Goal: Find contact information: Find contact information

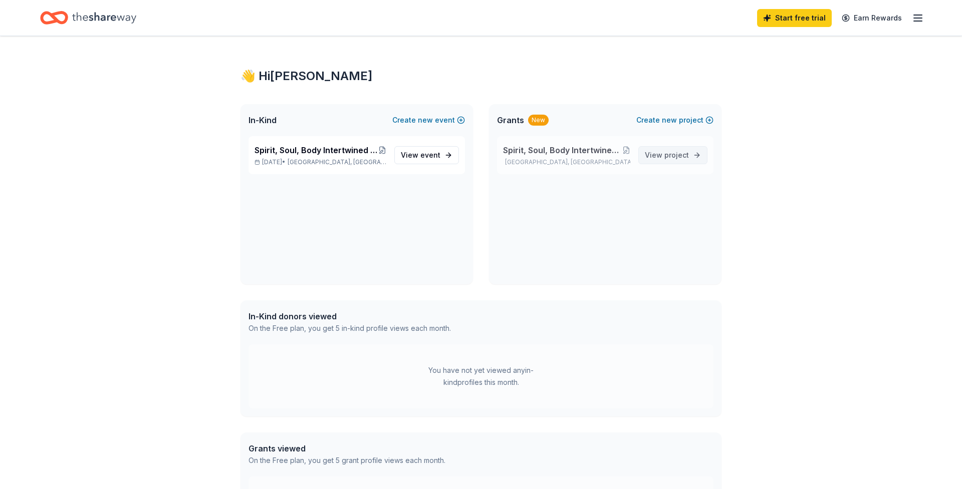
click at [677, 157] on span "project" at bounding box center [676, 155] width 25 height 9
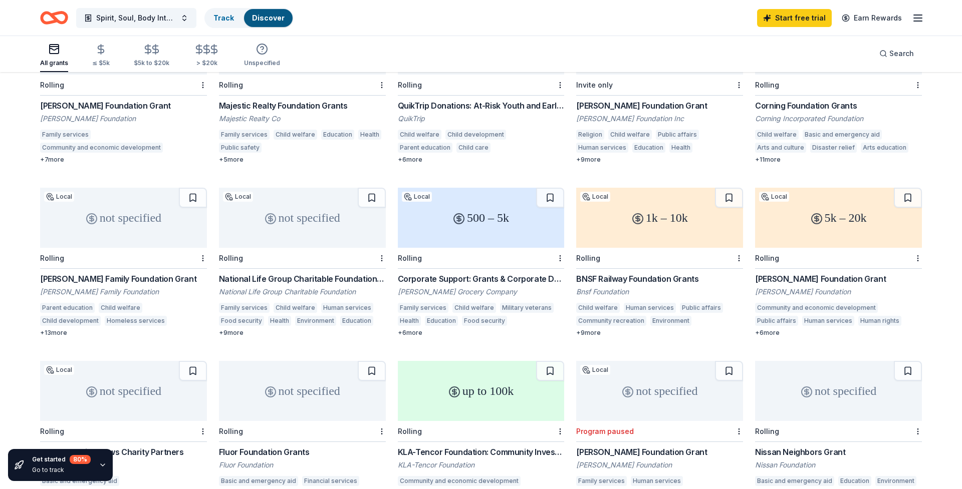
scroll to position [165, 0]
click at [102, 465] on icon "button" at bounding box center [103, 465] width 4 height 2
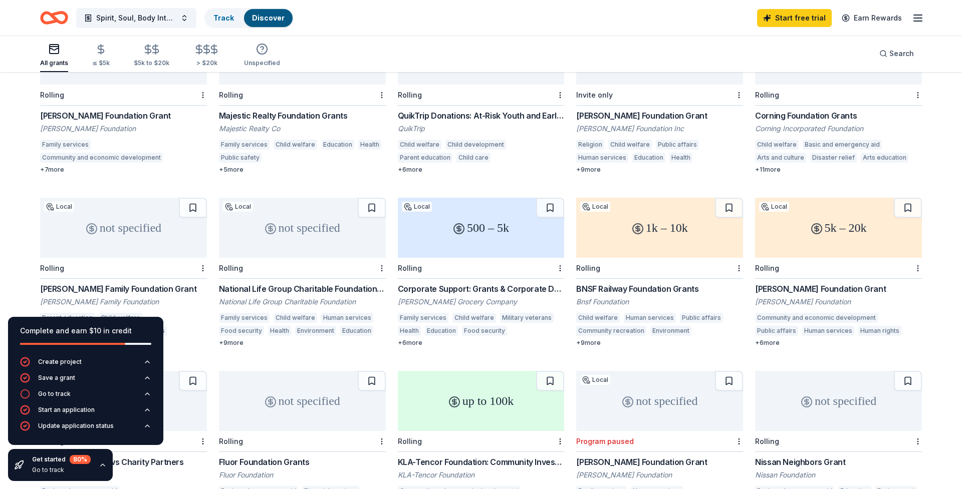
scroll to position [153, 1]
click at [146, 428] on icon "button" at bounding box center [147, 426] width 8 height 8
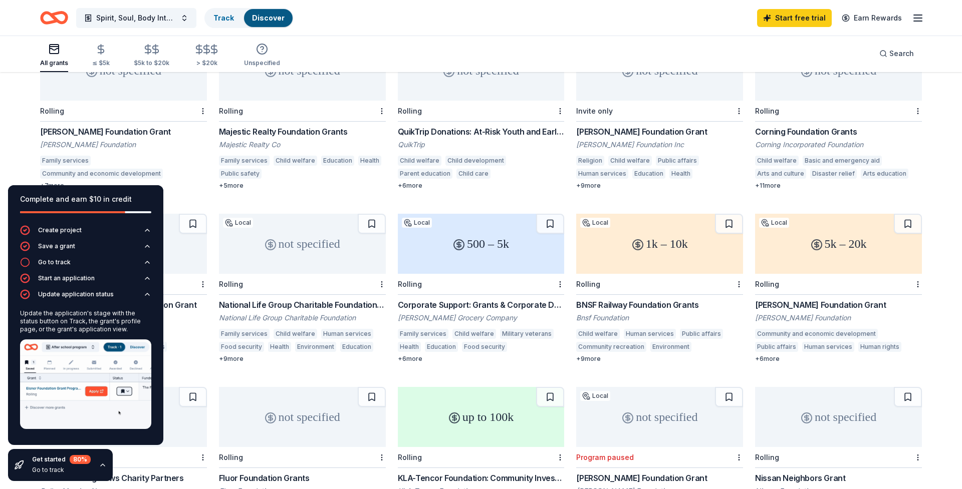
scroll to position [144, 0]
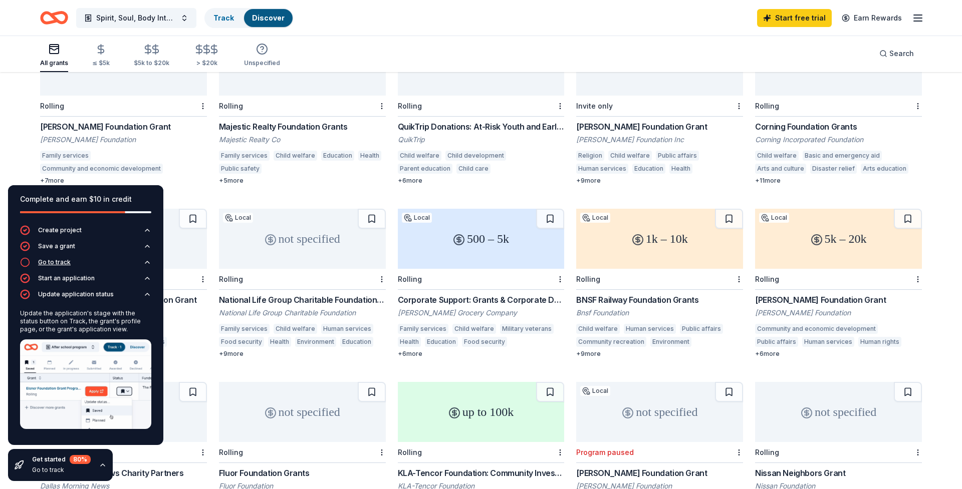
click at [58, 262] on div "Go to track" at bounding box center [54, 262] width 33 height 8
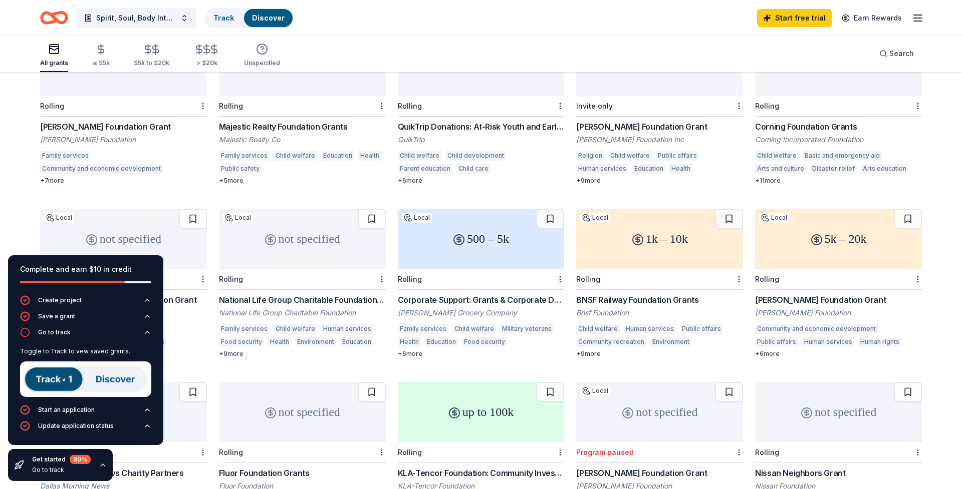
click at [59, 378] on img at bounding box center [85, 380] width 131 height 36
click at [60, 426] on div "Update application status" at bounding box center [76, 426] width 76 height 8
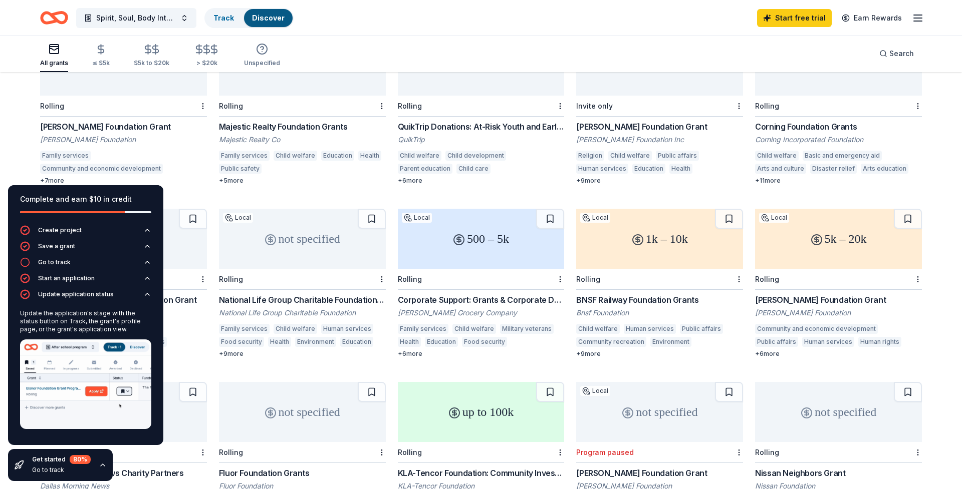
click at [118, 392] on img at bounding box center [85, 385] width 131 height 90
click at [56, 18] on icon "Home" at bounding box center [50, 18] width 16 height 10
click at [184, 22] on button "Spirit, Soul, Body Intertwined with Family, Community, Political Sphere of Infl…" at bounding box center [136, 18] width 120 height 20
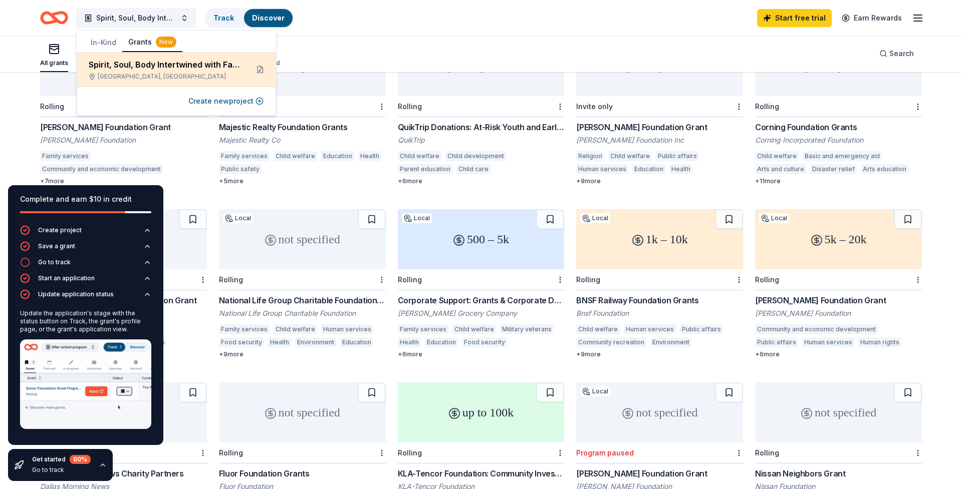
click at [193, 65] on div "Spirit, Soul, Body Intertwined with Family, Community, Political Sphere of Infl…" at bounding box center [164, 65] width 151 height 12
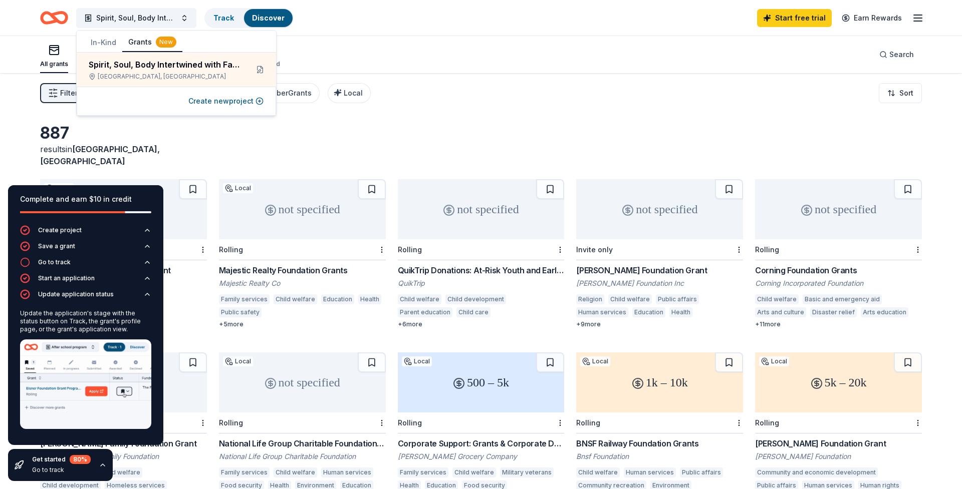
click at [236, 139] on div "887 results in [GEOGRAPHIC_DATA], [GEOGRAPHIC_DATA]" at bounding box center [481, 145] width 882 height 44
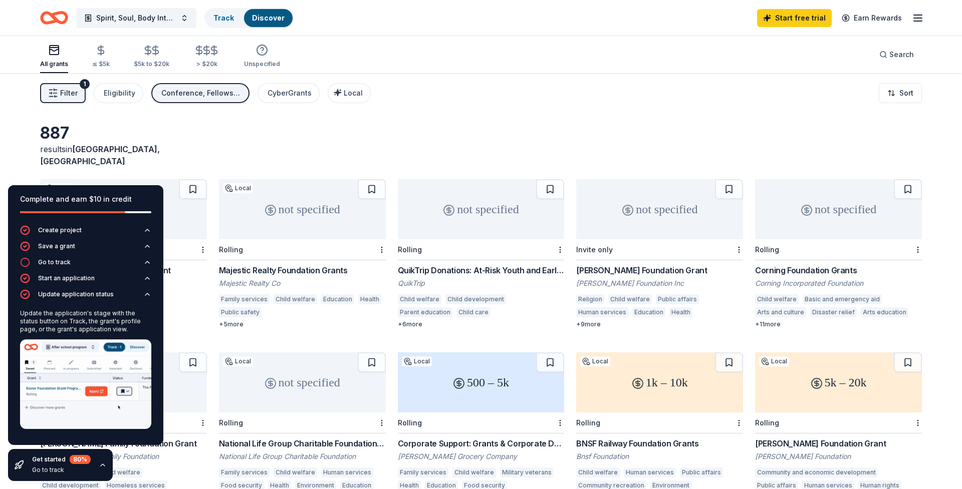
click at [918, 22] on icon "button" at bounding box center [918, 18] width 12 height 12
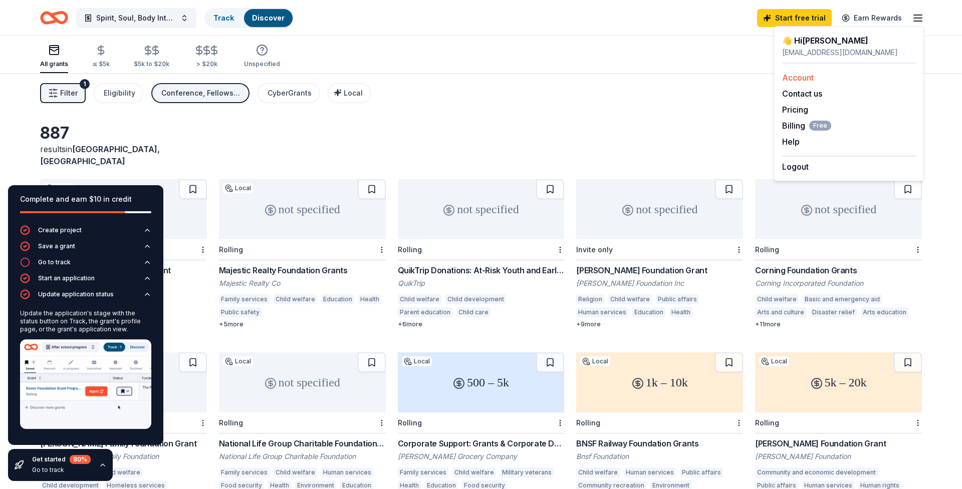
click at [796, 78] on link "Account" at bounding box center [798, 78] width 32 height 10
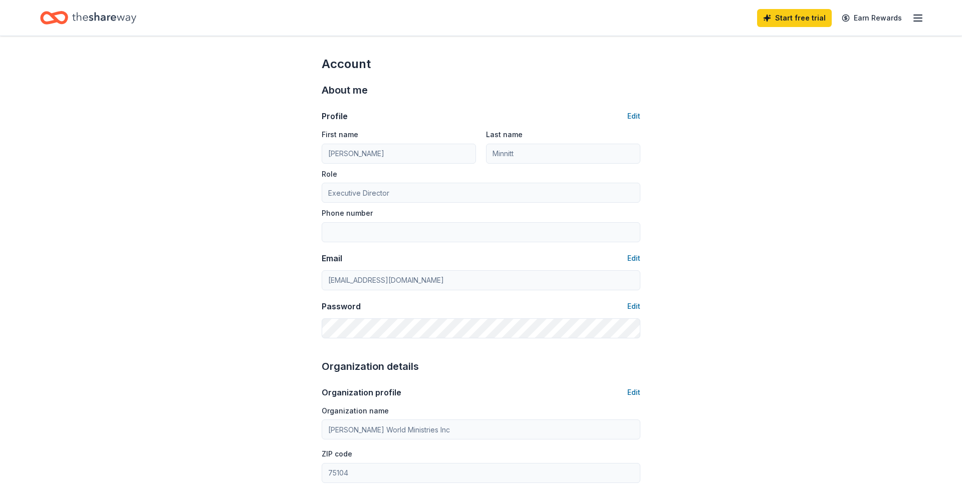
click at [919, 21] on line "button" at bounding box center [918, 21] width 8 height 0
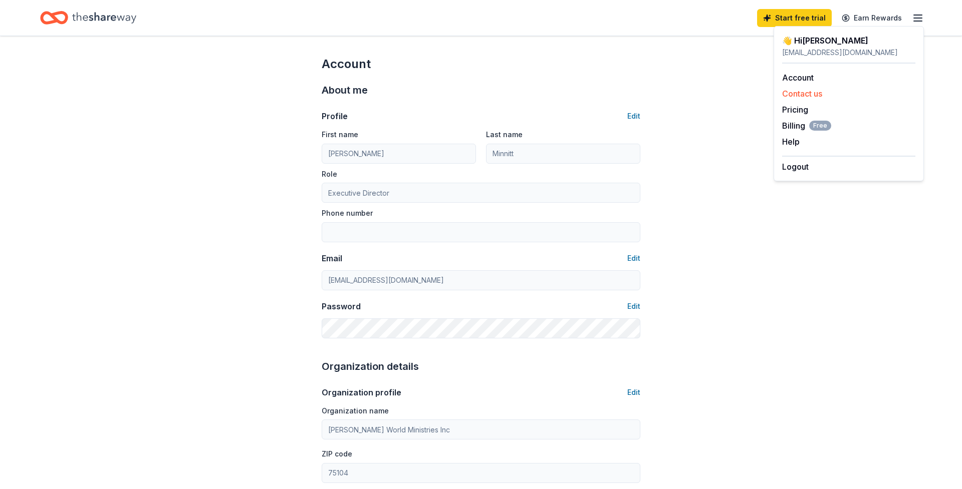
click at [803, 97] on button "Contact us" at bounding box center [802, 94] width 40 height 12
